Goal: Task Accomplishment & Management: Manage account settings

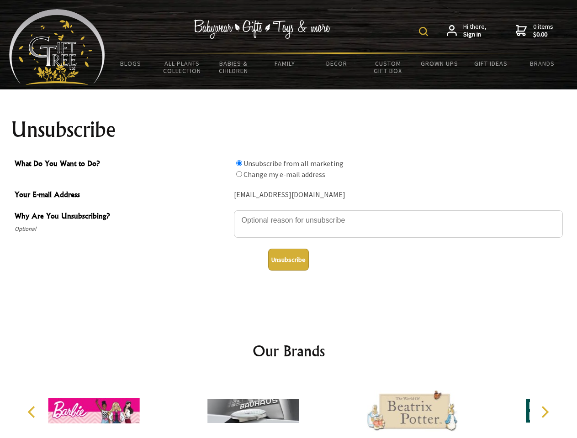
click at [425, 31] on img at bounding box center [423, 31] width 9 height 9
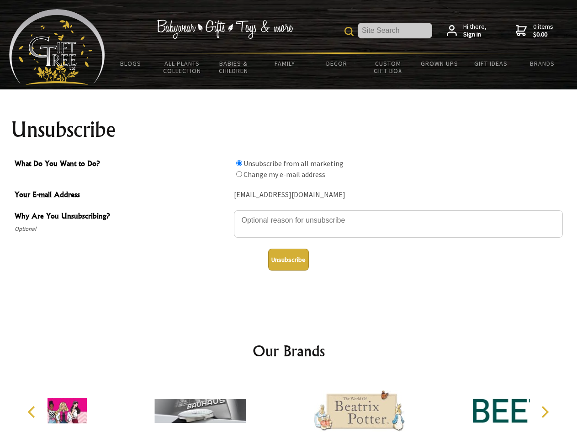
click at [288, 214] on textarea "Why Are You Unsubscribing?" at bounding box center [398, 223] width 329 height 27
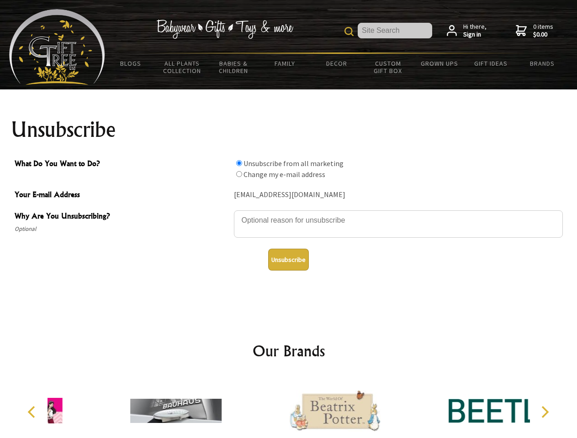
click at [239, 163] on input "What Do You Want to Do?" at bounding box center [239, 163] width 6 height 6
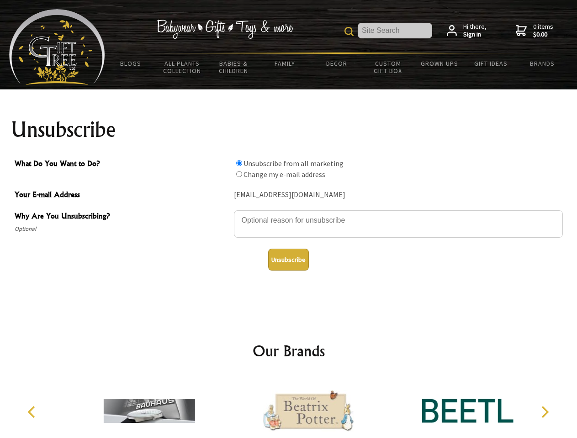
click at [239, 174] on input "What Do You Want to Do?" at bounding box center [239, 174] width 6 height 6
radio input "true"
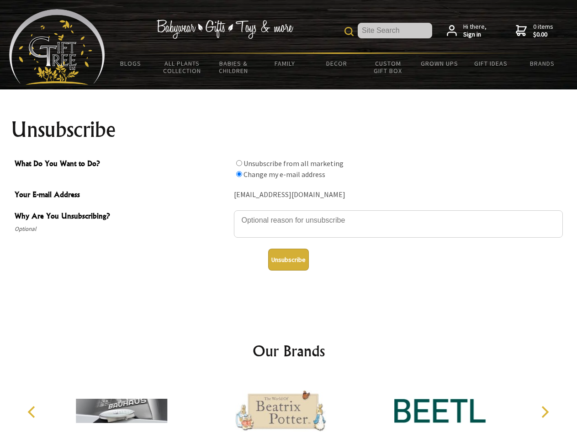
click at [288, 260] on button "Unsubscribe" at bounding box center [288, 260] width 41 height 22
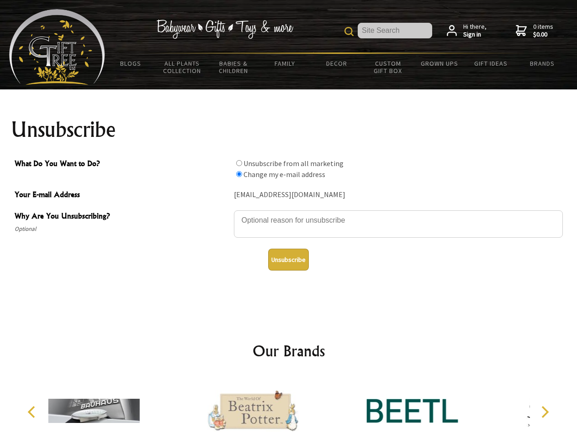
click at [288, 407] on div at bounding box center [252, 412] width 159 height 71
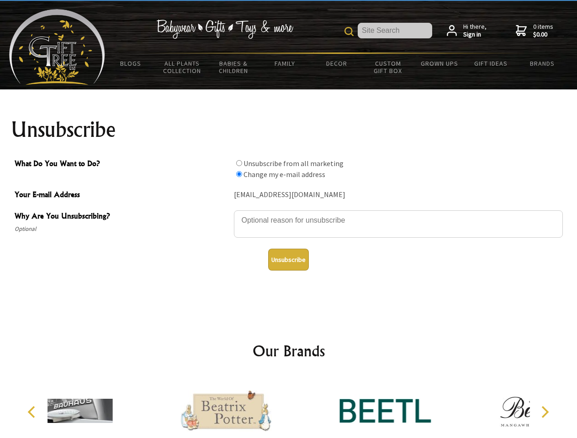
click at [33, 412] on icon "Previous" at bounding box center [32, 412] width 12 height 12
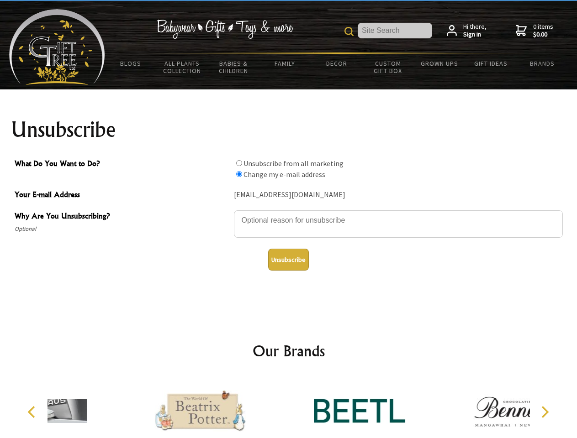
click at [544, 412] on icon "Next" at bounding box center [544, 412] width 12 height 12
